Goal: Task Accomplishment & Management: Use online tool/utility

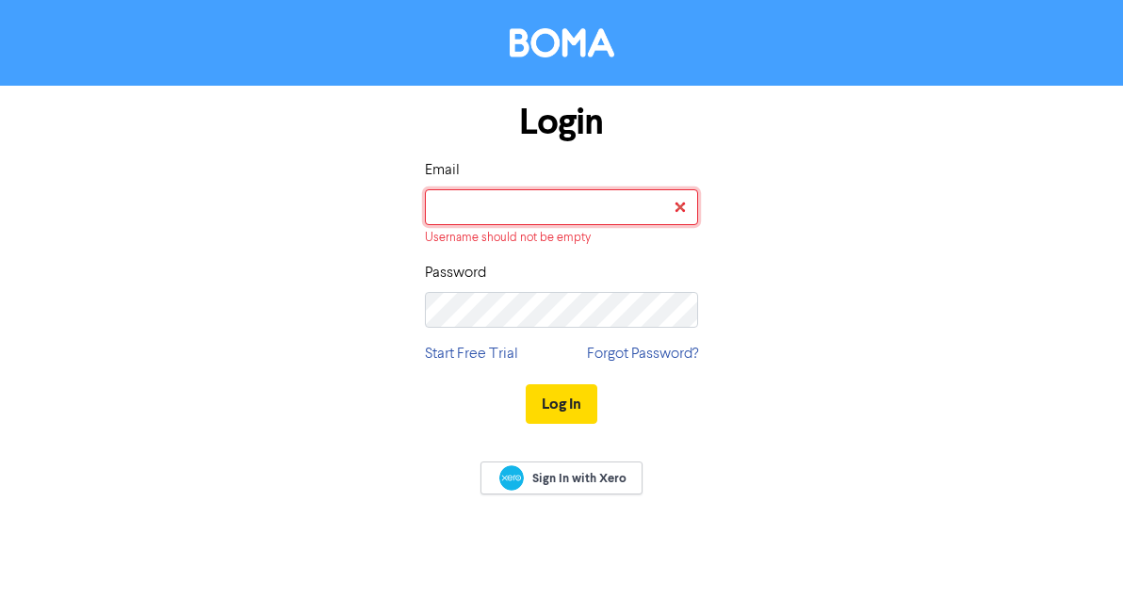
click at [526, 385] on button "Log In" at bounding box center [562, 405] width 72 height 40
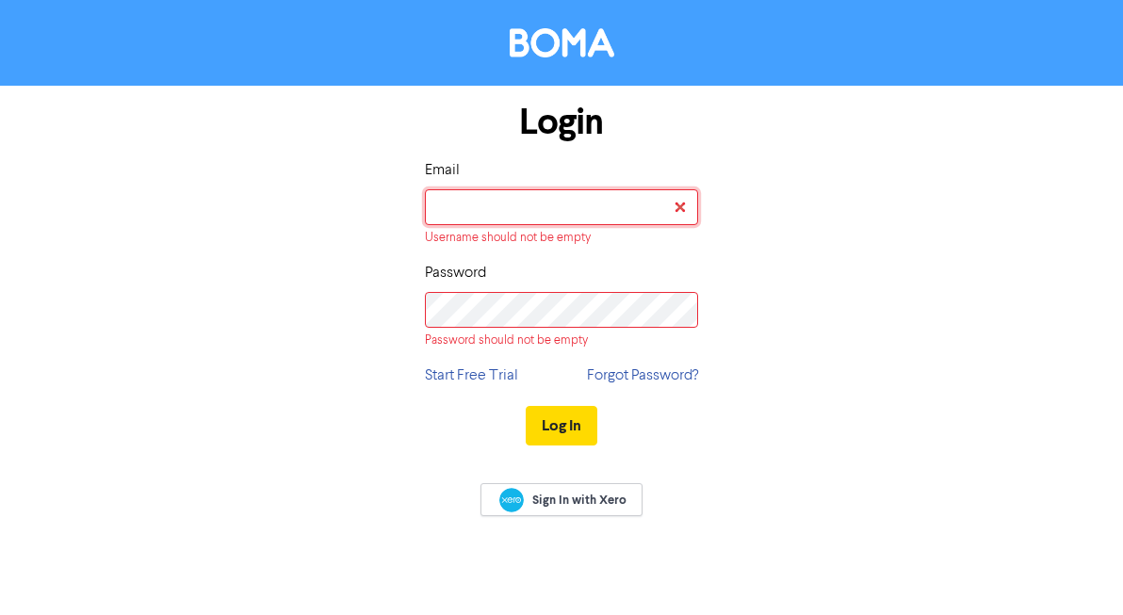
click at [605, 204] on input "email" at bounding box center [561, 207] width 273 height 36
type input "[EMAIL_ADDRESS][DOMAIN_NAME]"
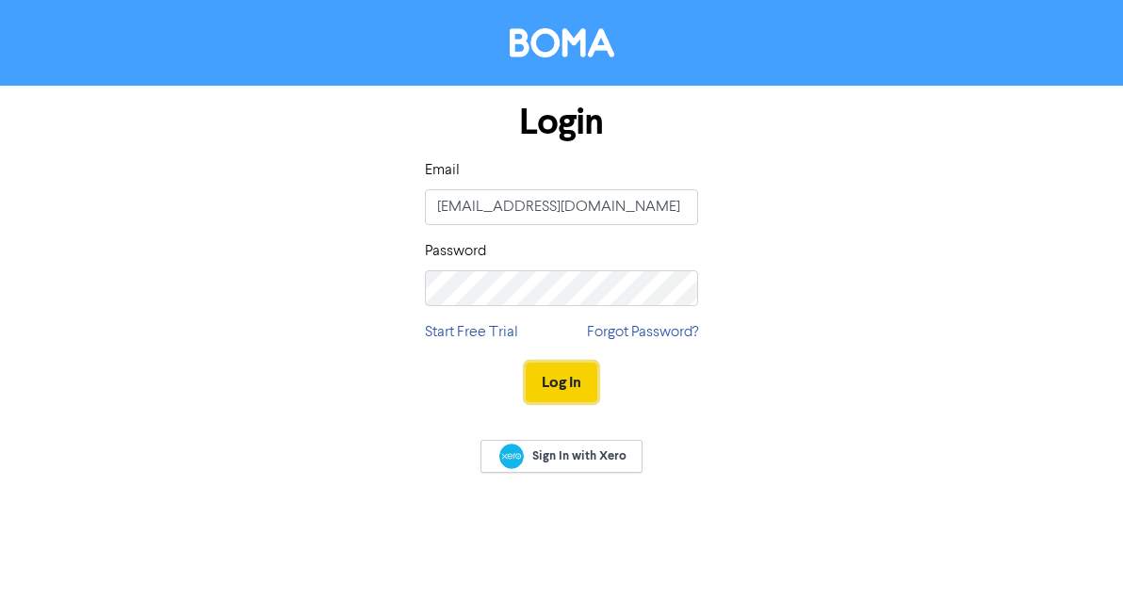
click at [579, 377] on button "Log In" at bounding box center [562, 383] width 72 height 40
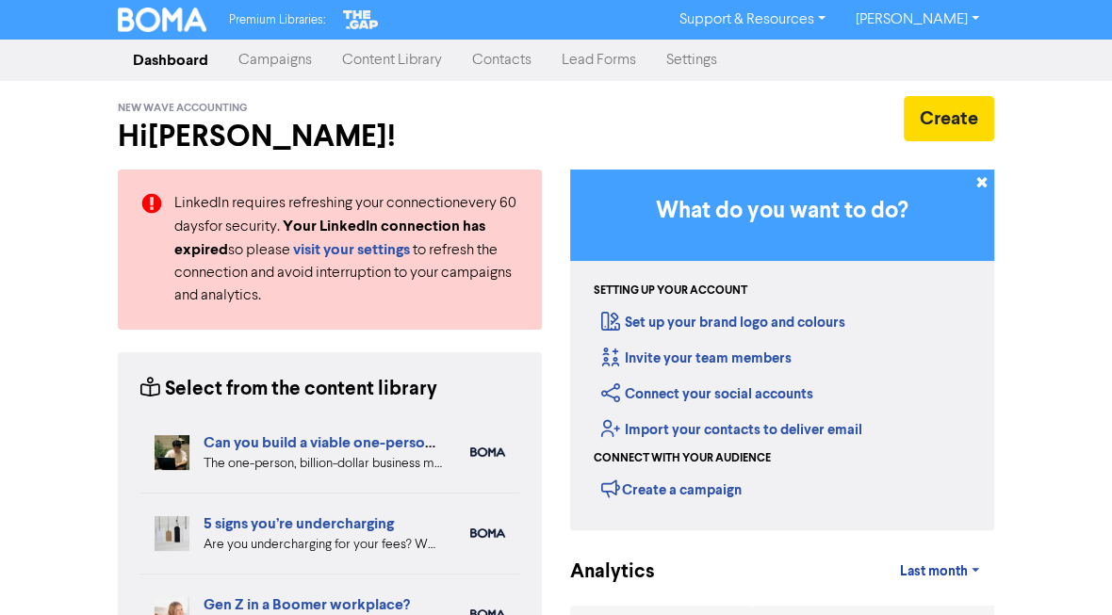
click at [294, 52] on link "Campaigns" at bounding box center [275, 60] width 104 height 38
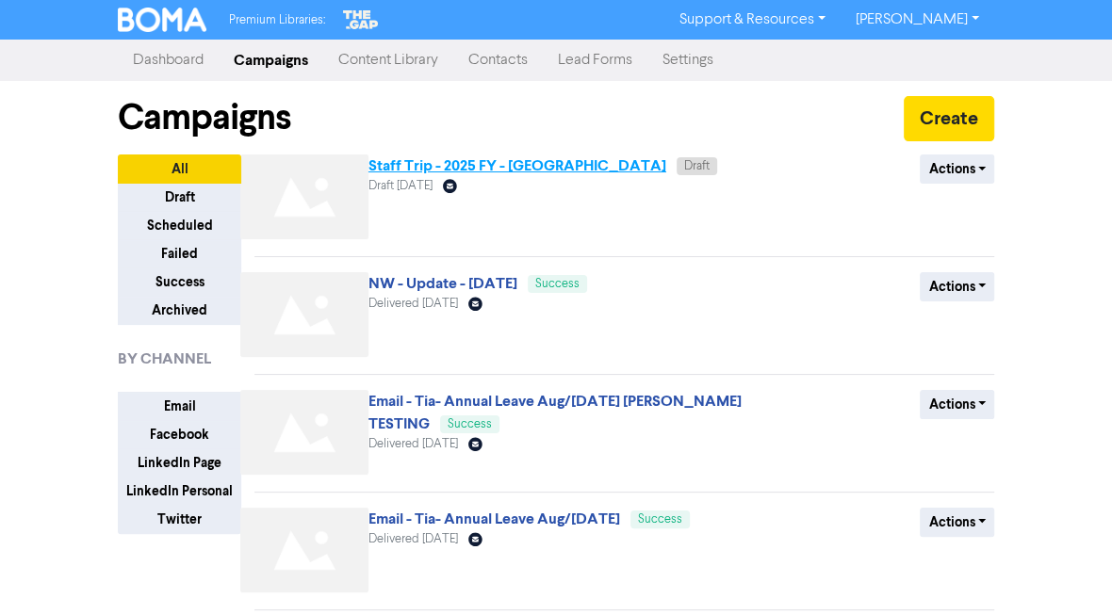
click at [496, 163] on link "Staff Trip - 2025 FY - [GEOGRAPHIC_DATA]" at bounding box center [517, 165] width 298 height 19
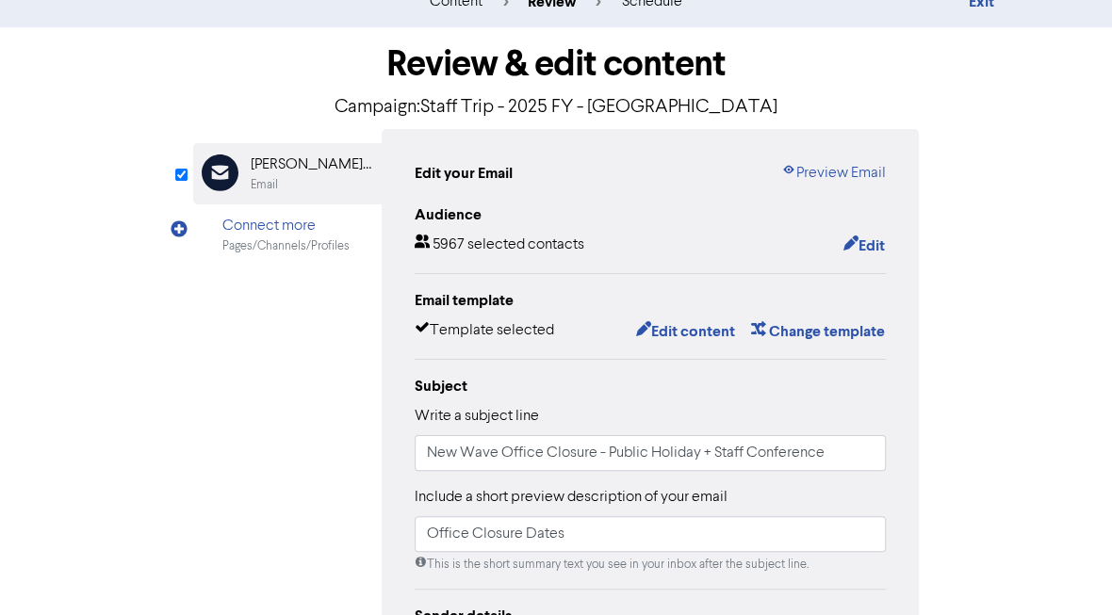
scroll to position [151, 0]
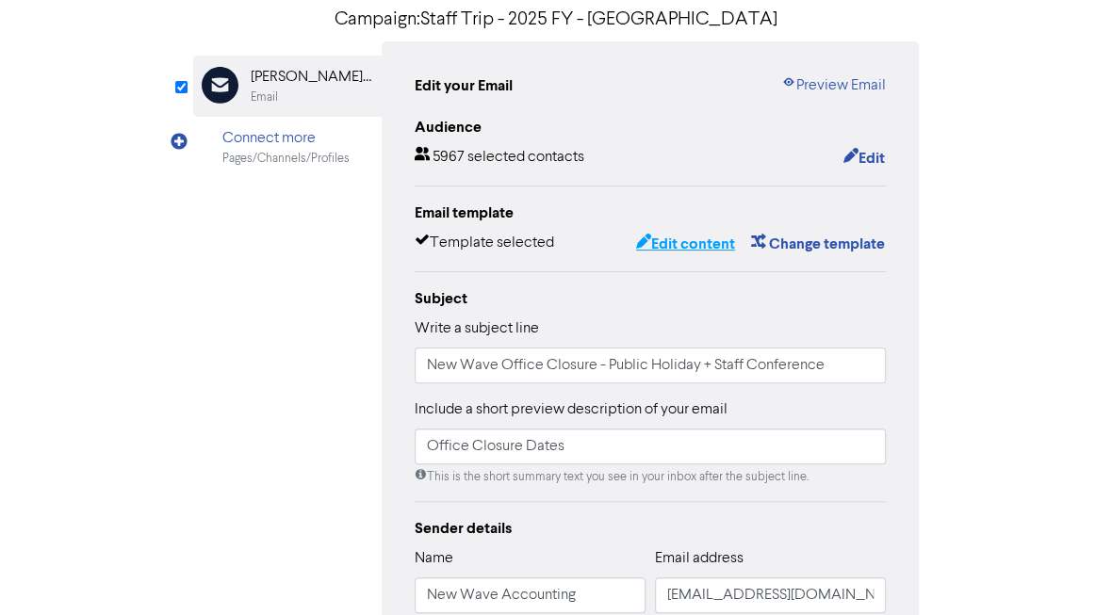
click at [692, 245] on button "Edit content" at bounding box center [685, 244] width 101 height 25
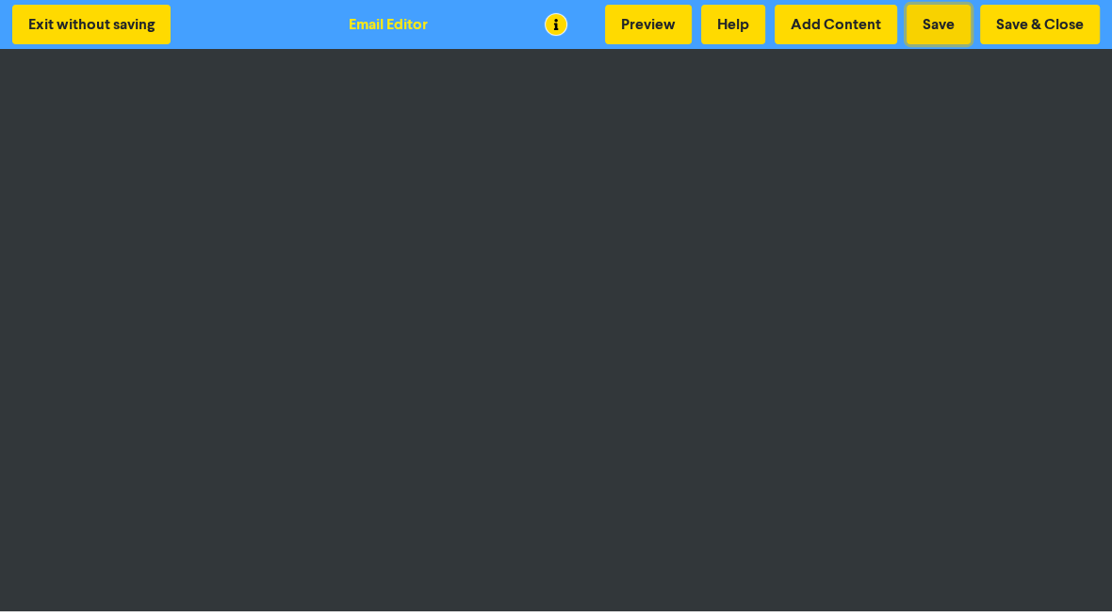
click at [941, 20] on button "Save" at bounding box center [939, 25] width 64 height 40
click at [1037, 11] on button "Save & Close" at bounding box center [1040, 25] width 120 height 40
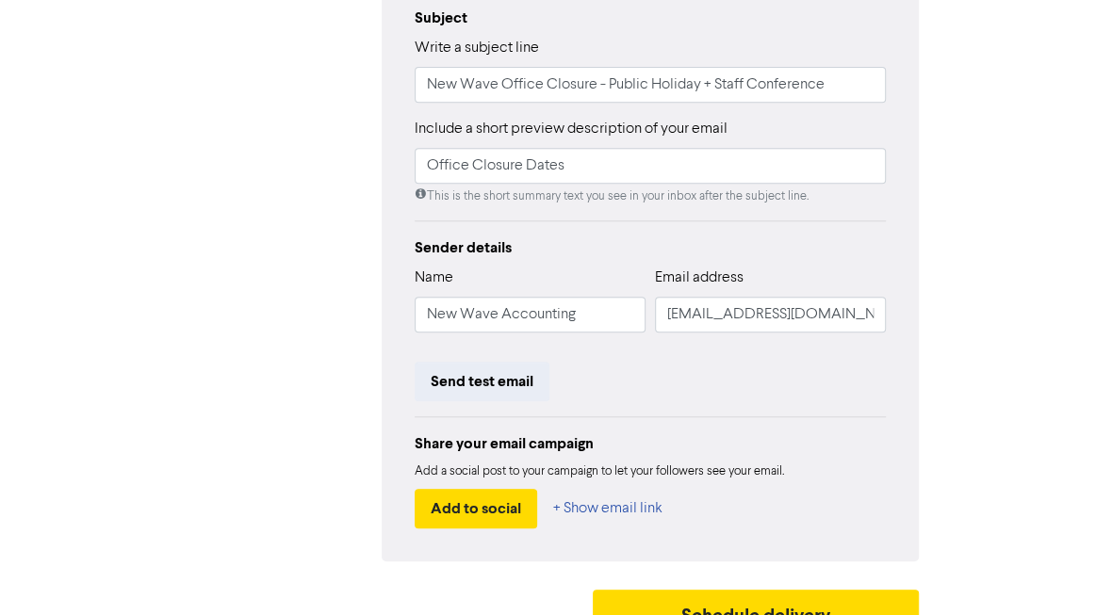
scroll to position [459, 0]
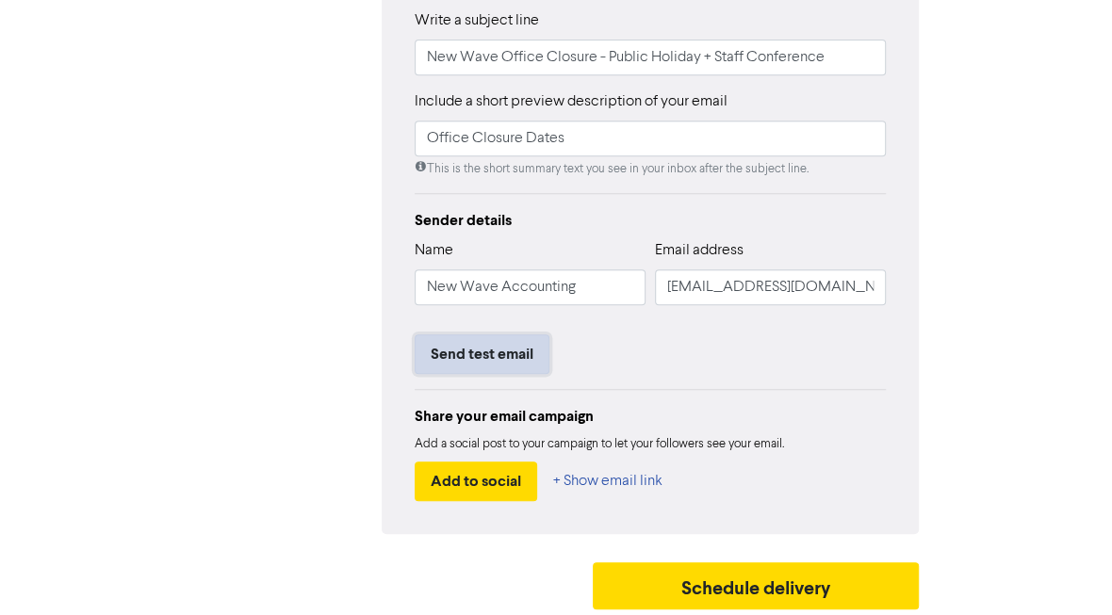
click at [508, 354] on button "Send test email" at bounding box center [482, 355] width 135 height 40
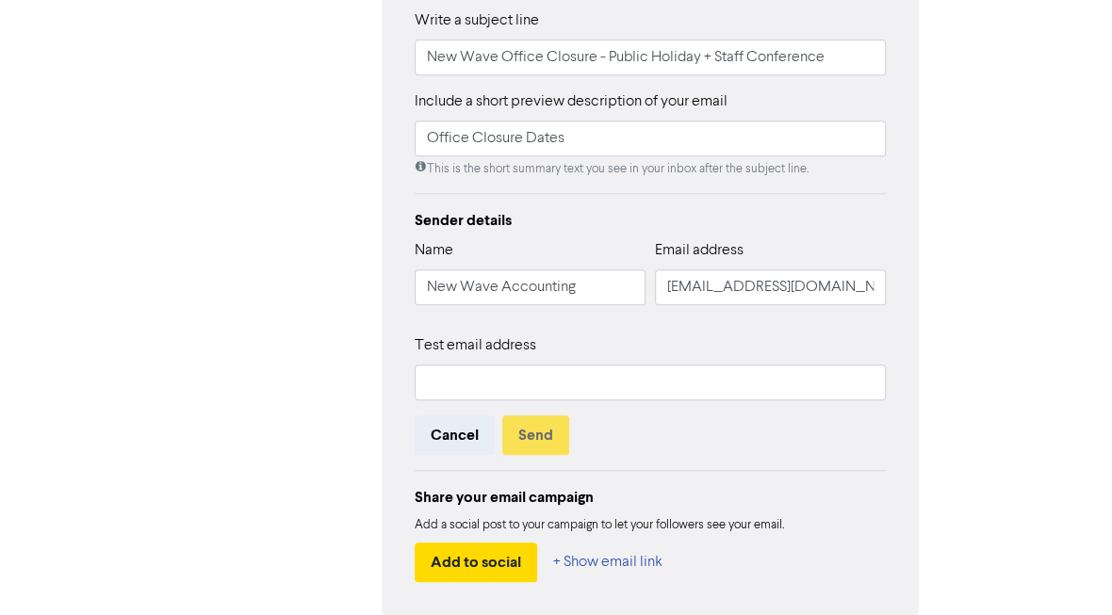
drag, startPoint x: 511, startPoint y: 354, endPoint x: 511, endPoint y: 373, distance: 18.8
click at [511, 361] on div "Test email address" at bounding box center [650, 368] width 471 height 66
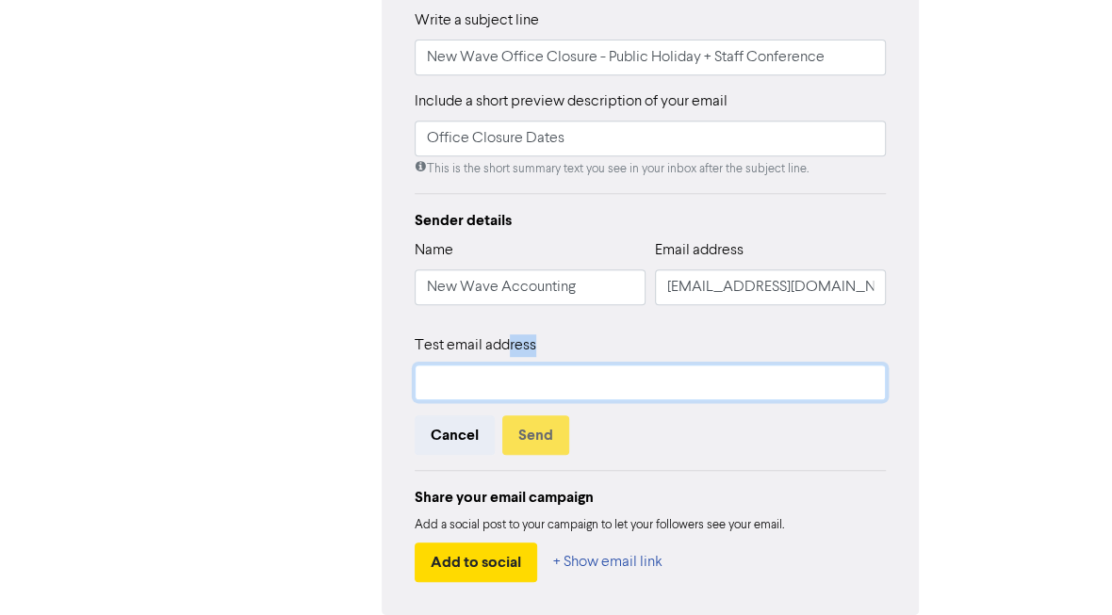
click at [511, 373] on input "text" at bounding box center [650, 383] width 471 height 36
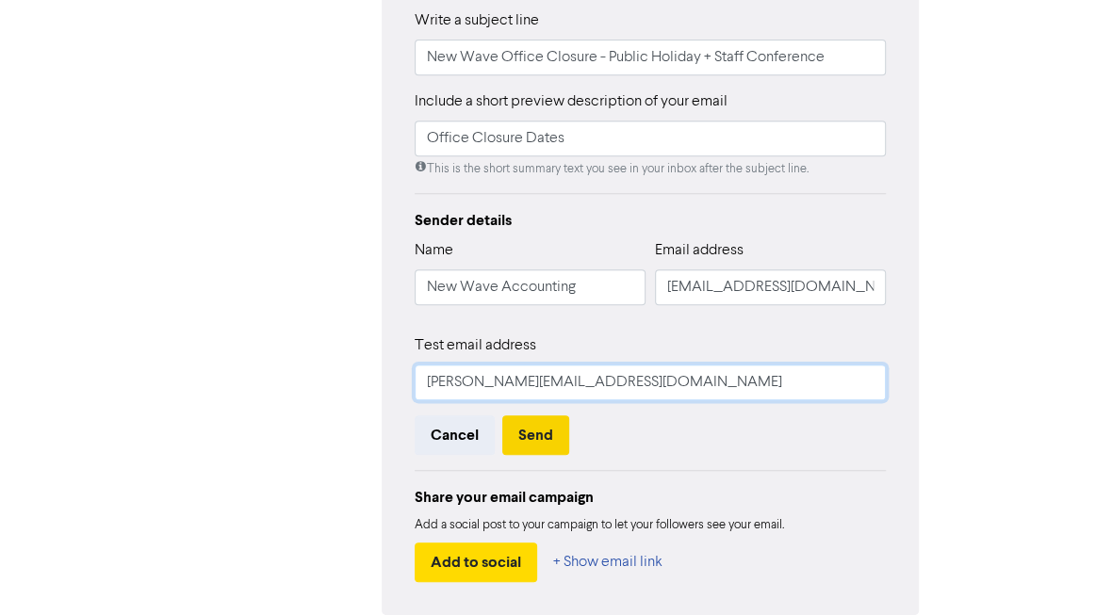
type input "[PERSON_NAME][EMAIL_ADDRESS][DOMAIN_NAME]"
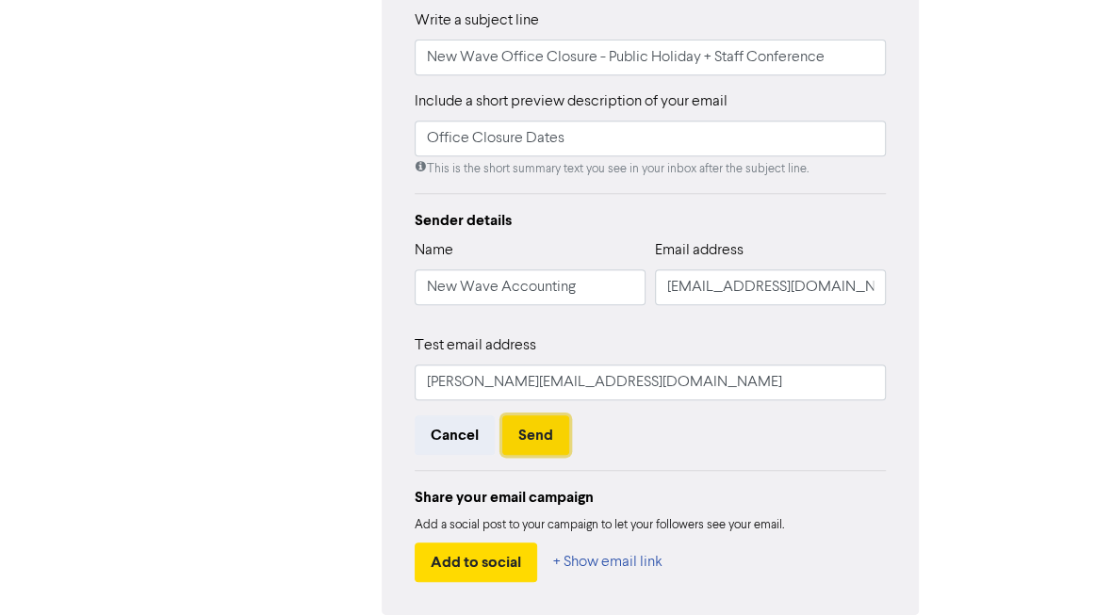
click at [548, 436] on button "Send" at bounding box center [535, 436] width 67 height 40
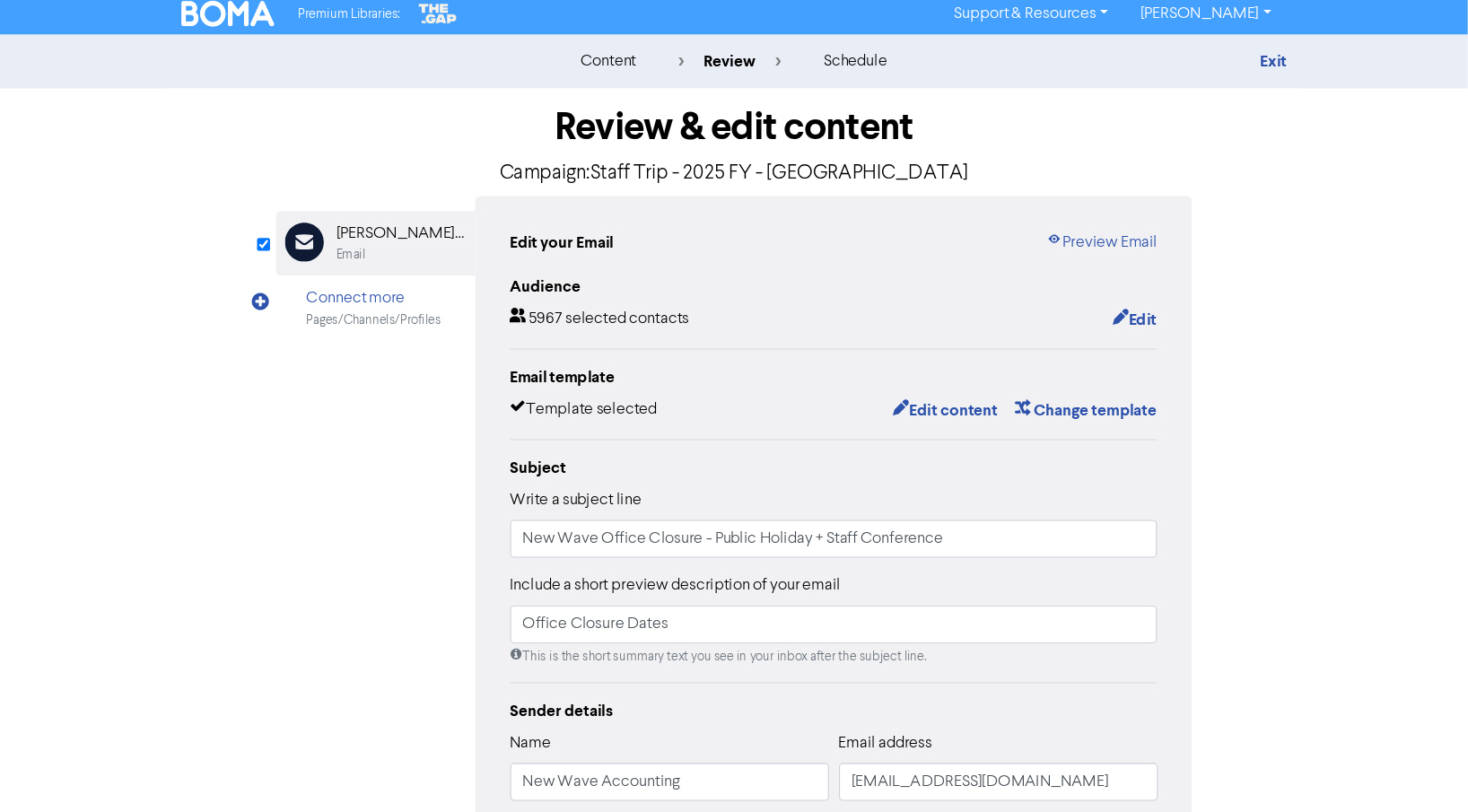
scroll to position [6, 0]
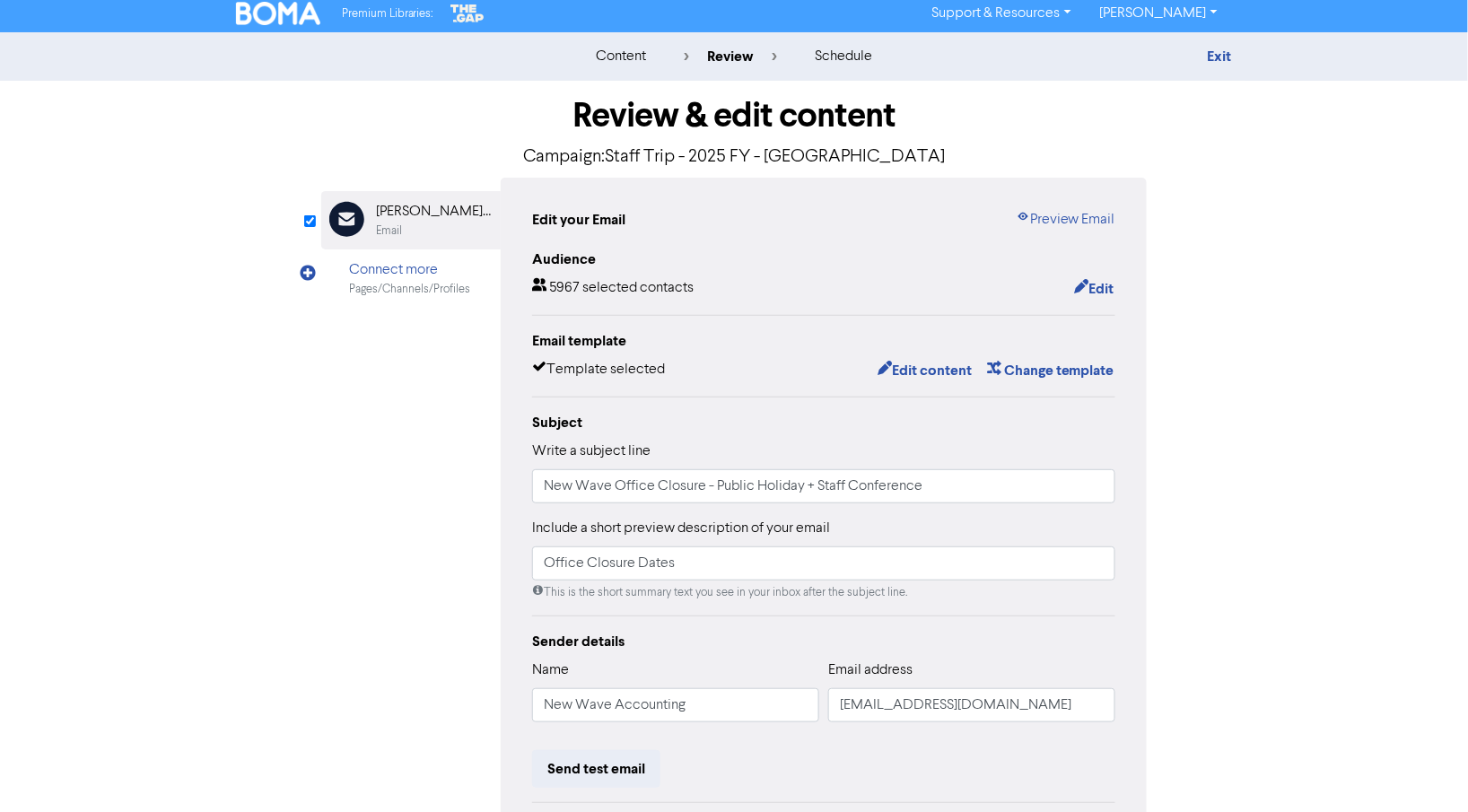
drag, startPoint x: 959, startPoint y: 24, endPoint x: 405, endPoint y: 487, distance: 722.0
click at [405, 487] on div "Email Created with Sketch. [PERSON_NAME] - New Wave Accounting Email Connect mo…" at bounding box center [733, 559] width 825 height 762
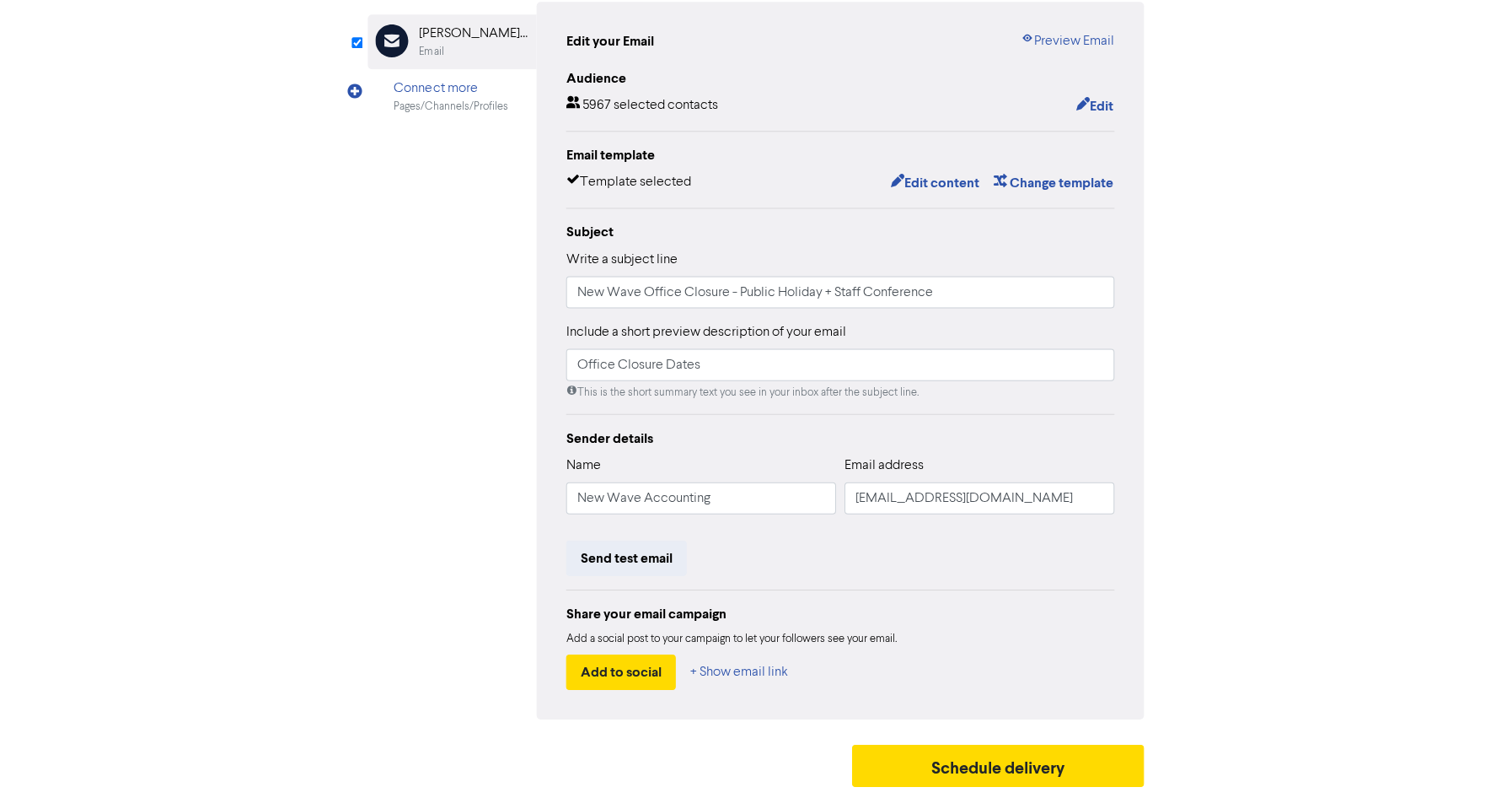
scroll to position [166, 0]
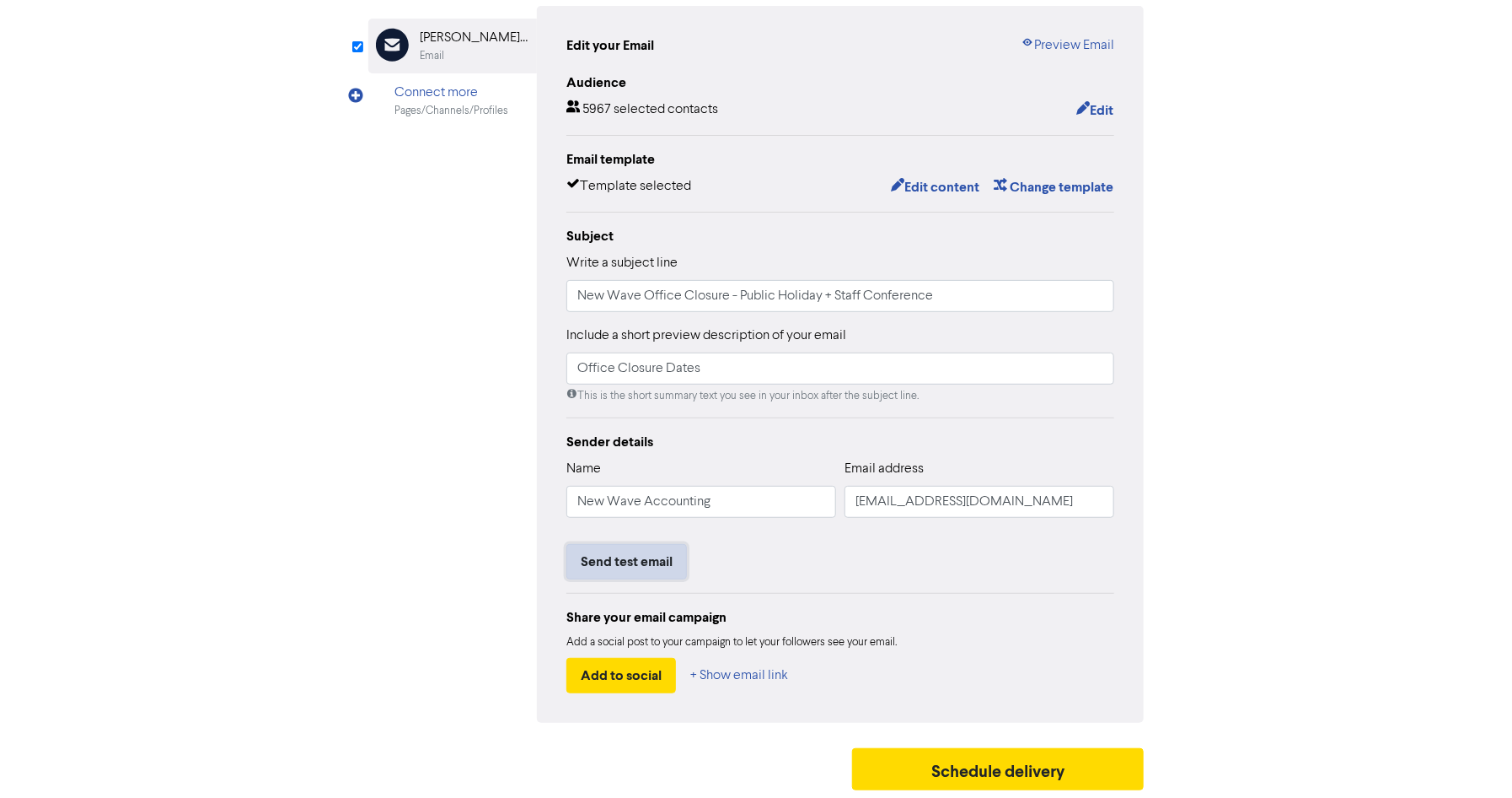
click at [643, 549] on button "Send test email" at bounding box center [626, 562] width 121 height 36
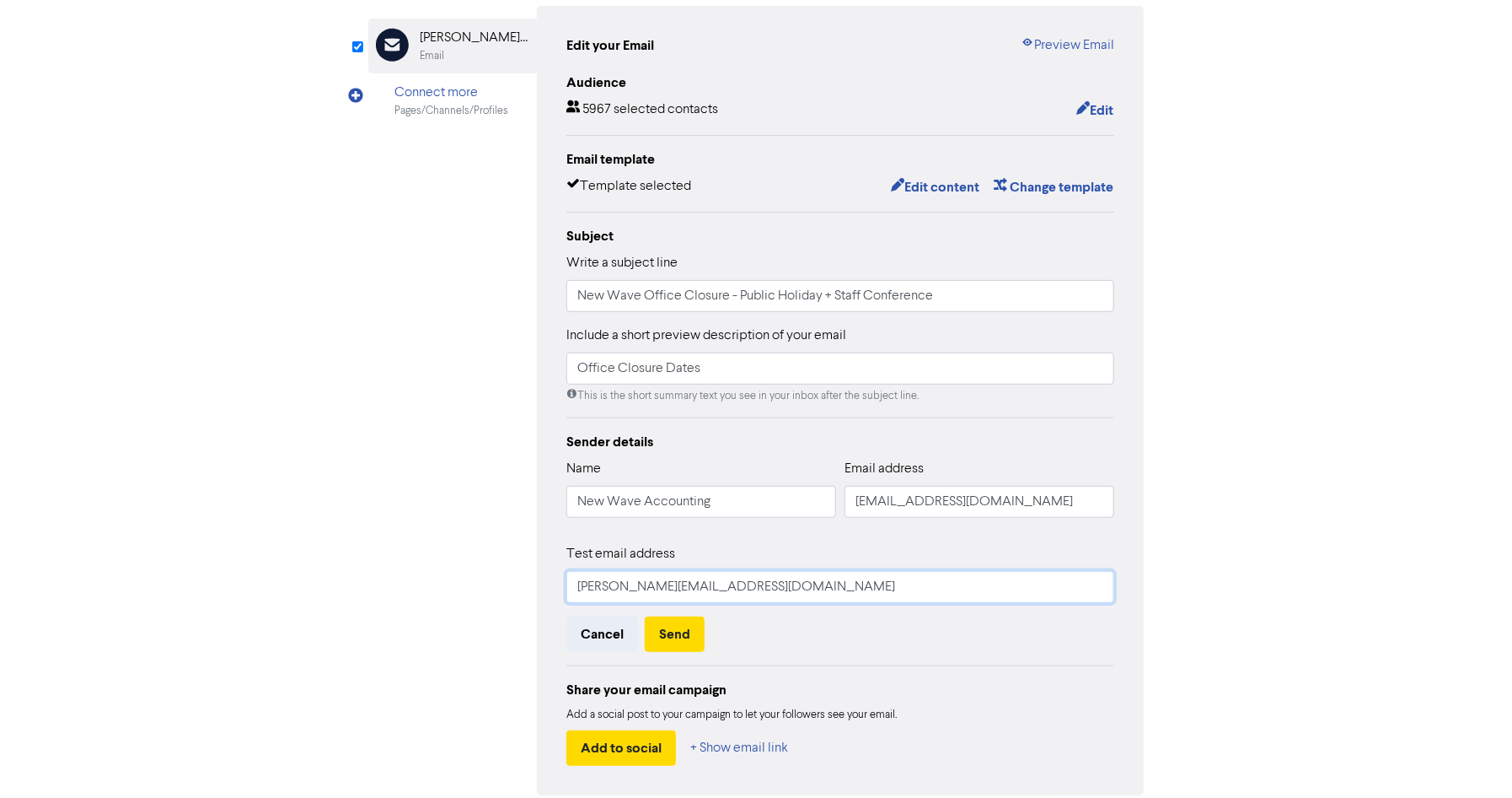
click at [771, 549] on input "[PERSON_NAME][EMAIL_ADDRESS][DOMAIN_NAME]" at bounding box center [840, 587] width 548 height 32
click at [684, 549] on button "Send" at bounding box center [674, 634] width 60 height 36
